Goal: Task Accomplishment & Management: Manage account settings

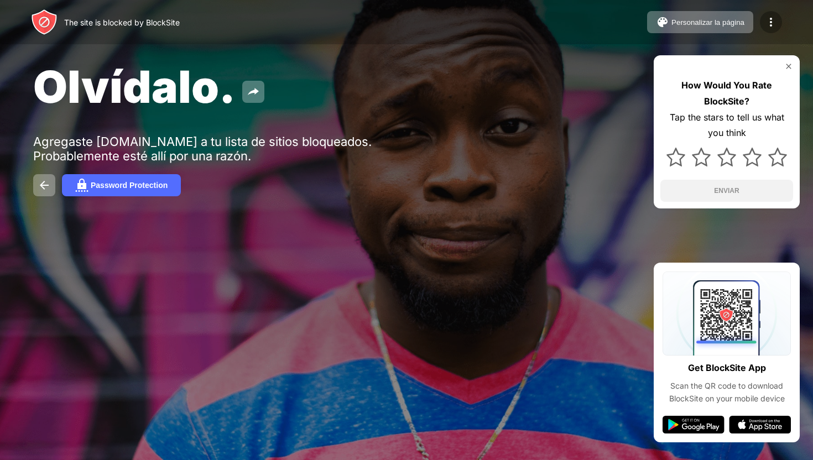
click at [414, 25] on div at bounding box center [771, 22] width 22 height 22
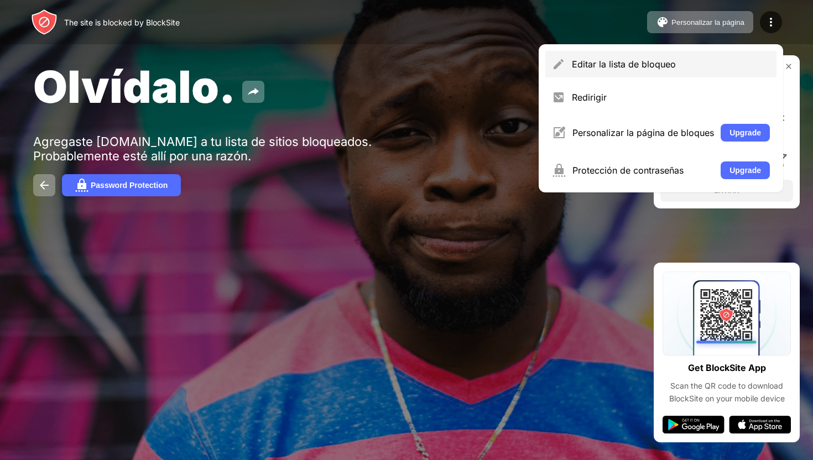
click at [414, 72] on div "Editar la lista de bloqueo" at bounding box center [660, 64] width 231 height 27
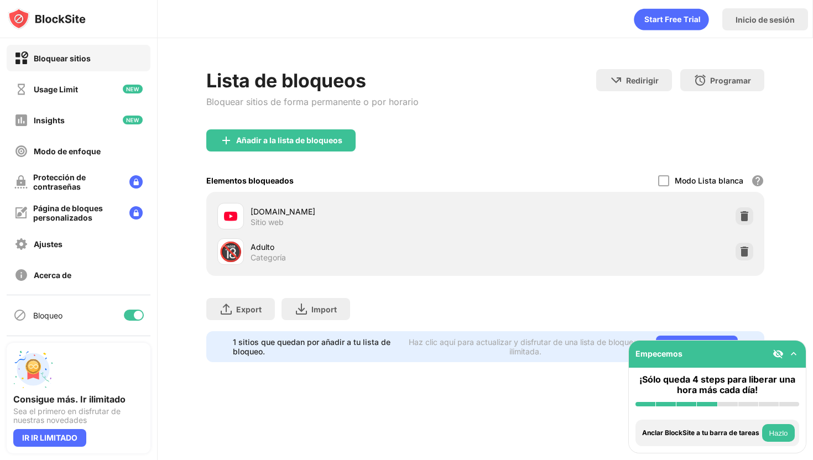
click at [414, 353] on div "Empecemos" at bounding box center [717, 354] width 177 height 27
click at [414, 353] on img at bounding box center [793, 353] width 11 height 11
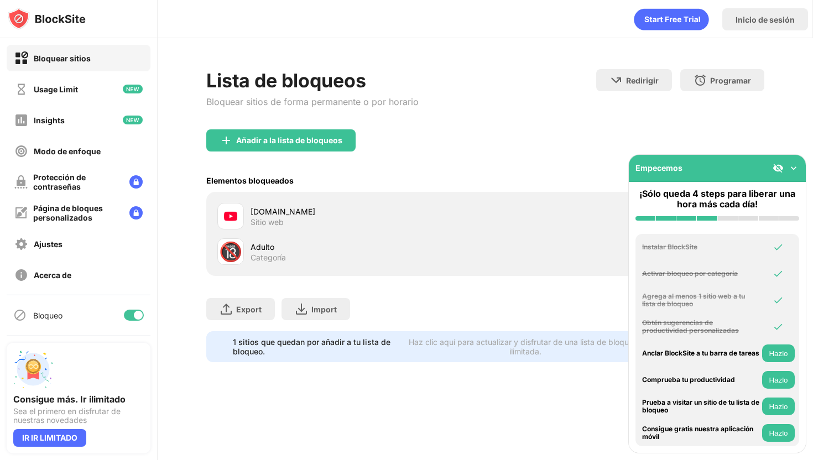
click at [414, 348] on button "Hazlo" at bounding box center [778, 354] width 33 height 18
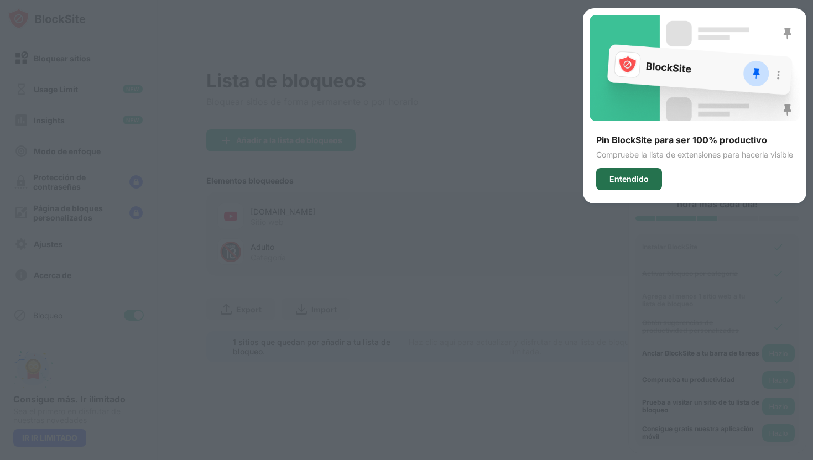
click at [414, 179] on div "Entendido" at bounding box center [629, 179] width 66 height 22
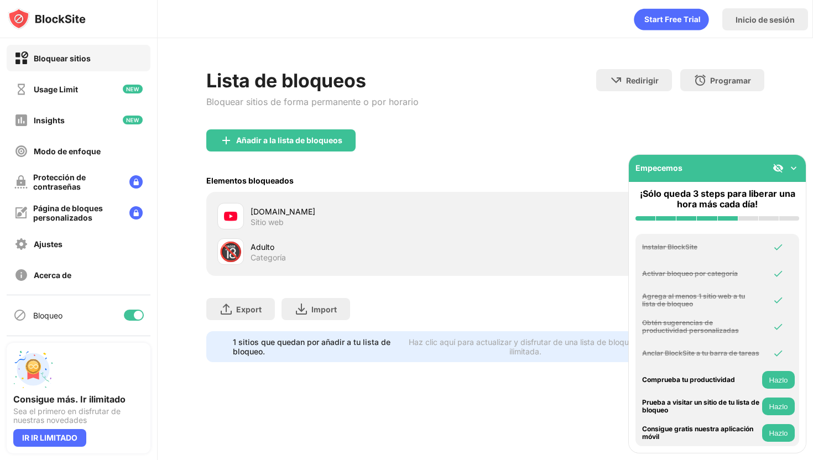
click at [414, 407] on div "Prueba a visitar un sitio de tu lista de bloqueo" at bounding box center [700, 407] width 117 height 16
click at [414, 379] on button "Hazlo" at bounding box center [778, 380] width 33 height 18
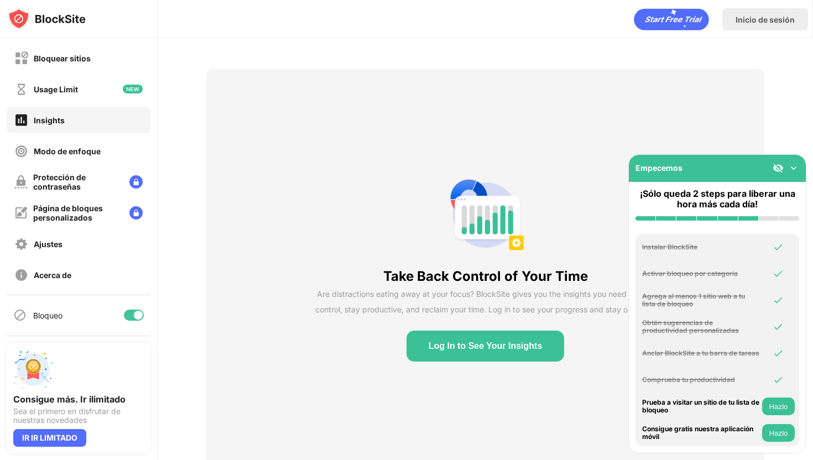
click at [414, 406] on button "Hazlo" at bounding box center [778, 407] width 33 height 18
click at [414, 170] on img at bounding box center [793, 168] width 11 height 11
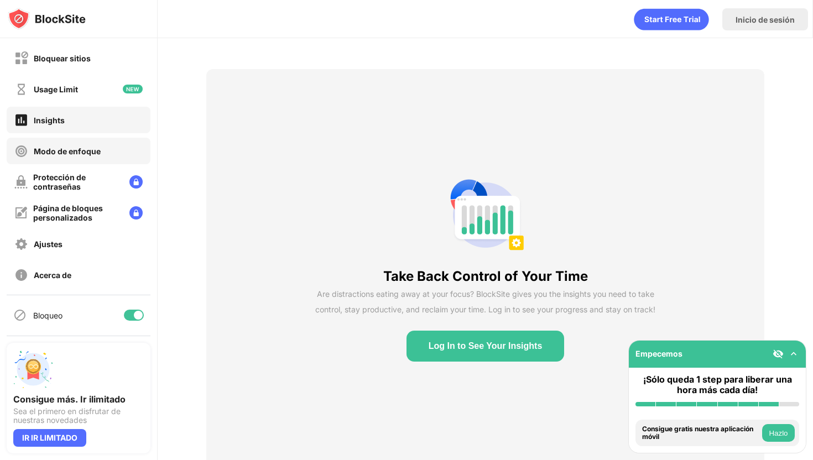
click at [56, 150] on div "Modo de enfoque" at bounding box center [67, 151] width 67 height 9
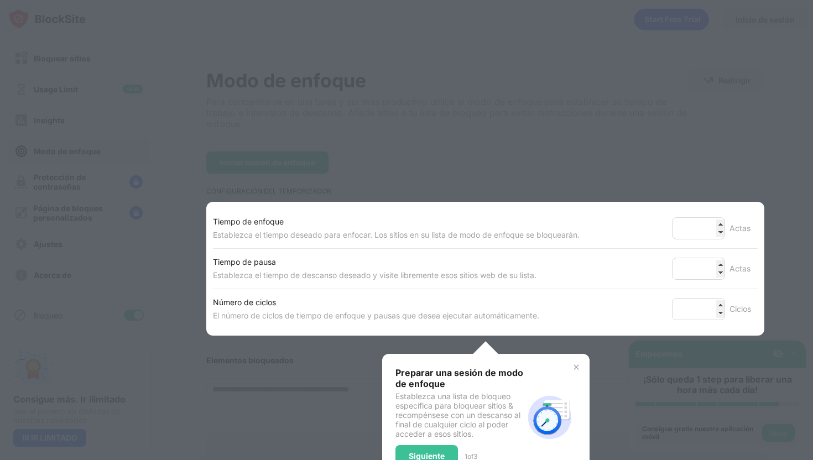
click at [394, 170] on div at bounding box center [406, 230] width 813 height 460
click at [414, 410] on div "Siguiente" at bounding box center [426, 456] width 63 height 22
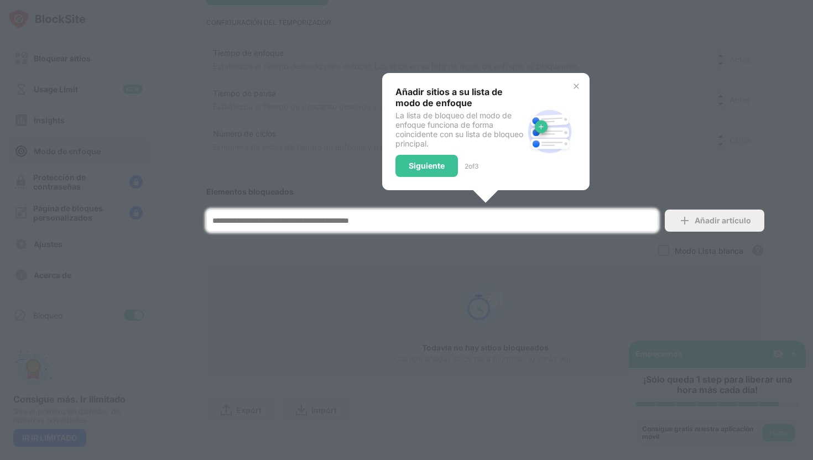
scroll to position [170, 0]
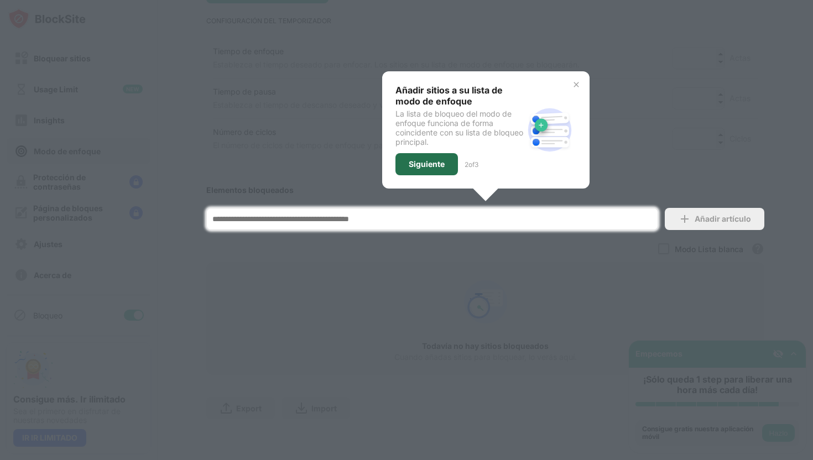
click at [414, 153] on div "Siguiente" at bounding box center [426, 164] width 63 height 22
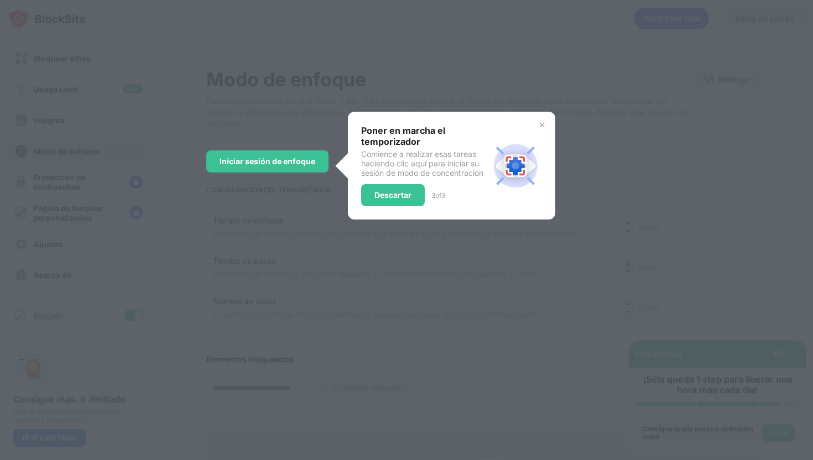
scroll to position [0, 0]
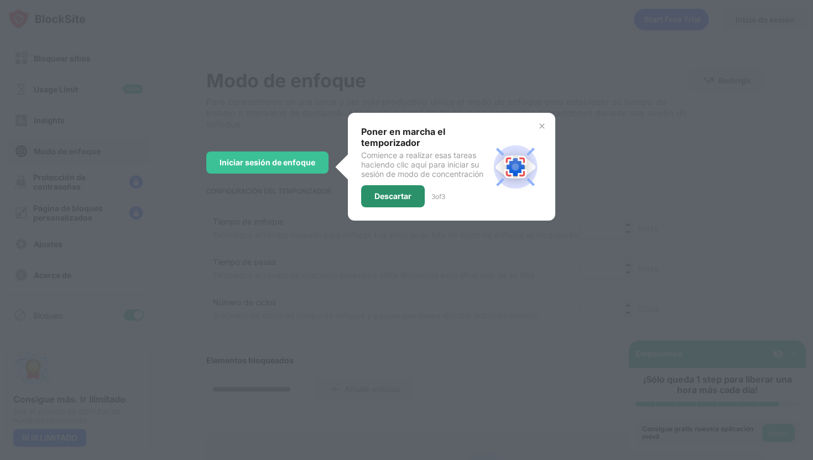
click at [399, 197] on div "Descartar" at bounding box center [392, 196] width 37 height 9
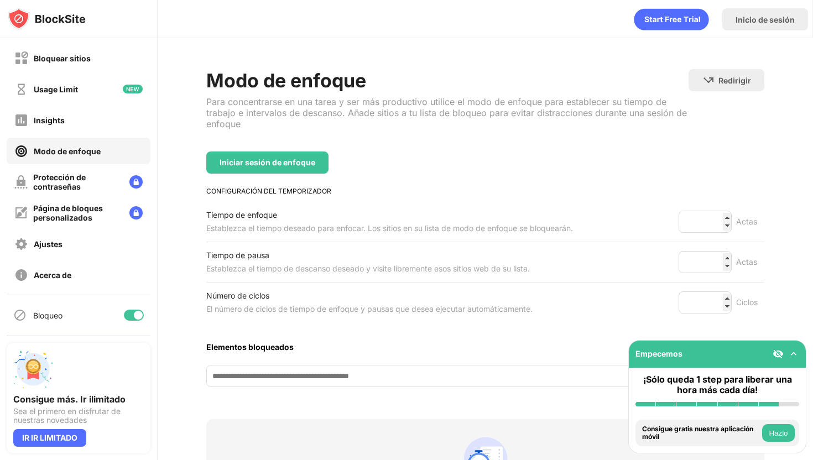
click at [143, 310] on div "Bloqueo" at bounding box center [79, 315] width 144 height 27
click at [136, 311] on div at bounding box center [138, 315] width 9 height 9
